Goal: Find specific page/section

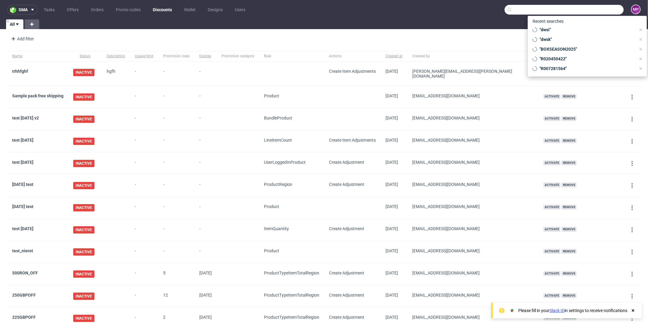
click at [588, 9] on input "text" at bounding box center [563, 10] width 119 height 10
click at [563, 51] on span ""BOXSEASON2025"" at bounding box center [586, 49] width 99 height 6
type input "BOXSEASON2025"
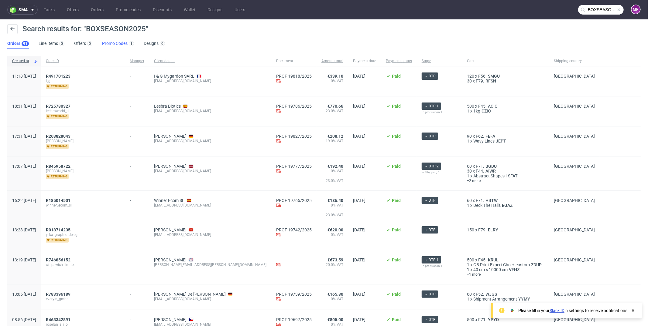
click at [118, 42] on link "Promo Codes 1" at bounding box center [118, 44] width 32 height 10
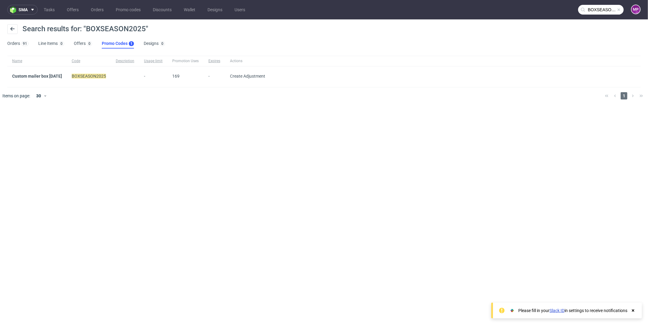
click at [49, 73] on div "Custom mailer box [DATE]" at bounding box center [37, 76] width 60 height 21
click at [50, 75] on link "Custom mailer box [DATE]" at bounding box center [37, 76] width 50 height 5
